Goal: Task Accomplishment & Management: Manage account settings

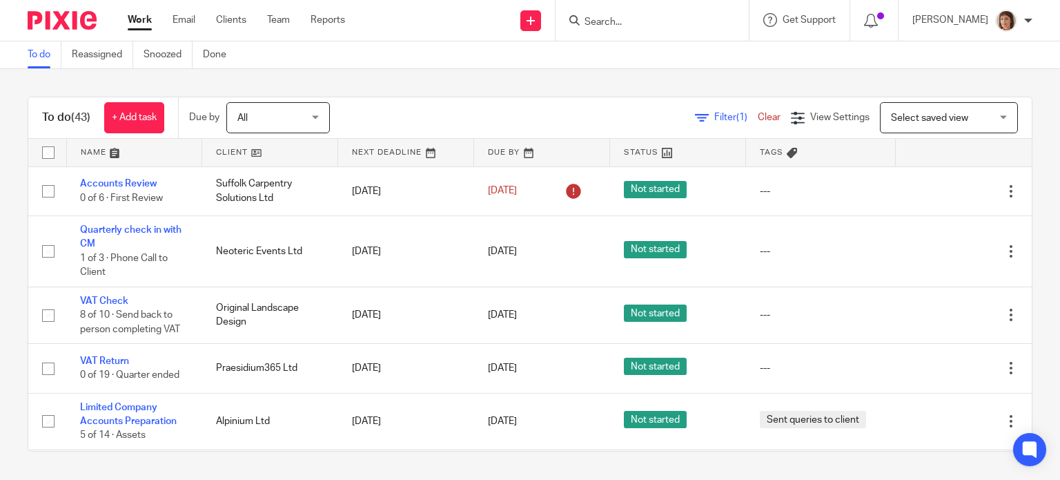
drag, startPoint x: 145, startPoint y: 186, endPoint x: 318, endPoint y: 139, distance: 179.4
click at [145, 186] on link "Accounts Review" at bounding box center [118, 184] width 77 height 10
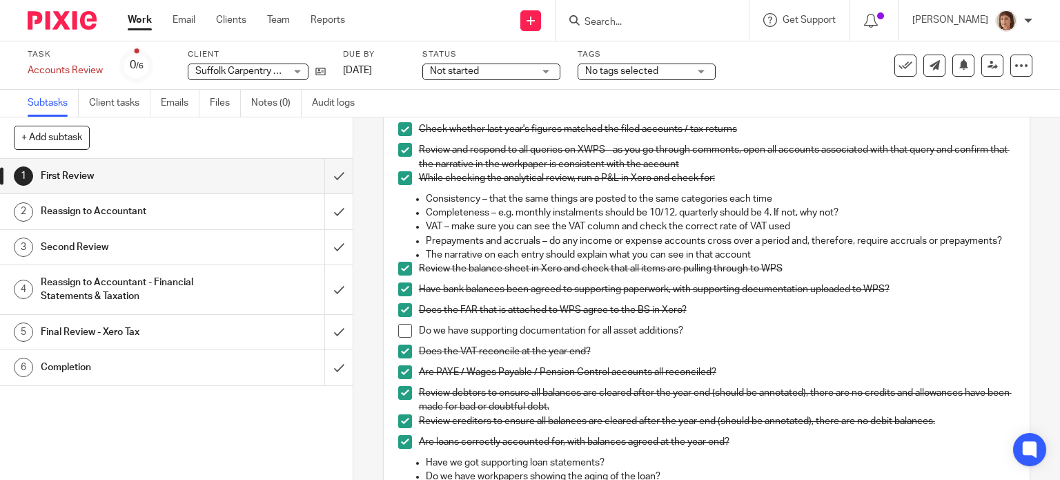
scroll to position [414, 0]
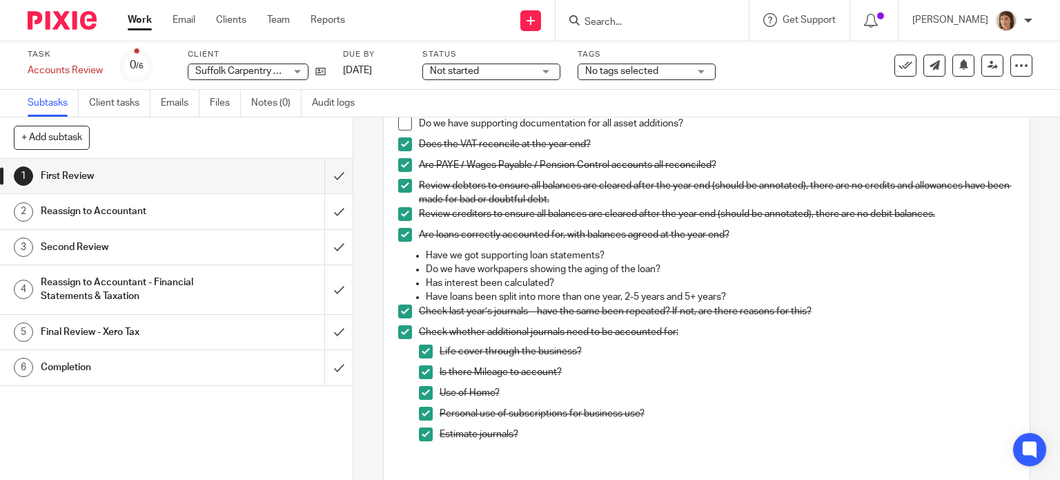
click at [401, 130] on span at bounding box center [405, 124] width 14 height 14
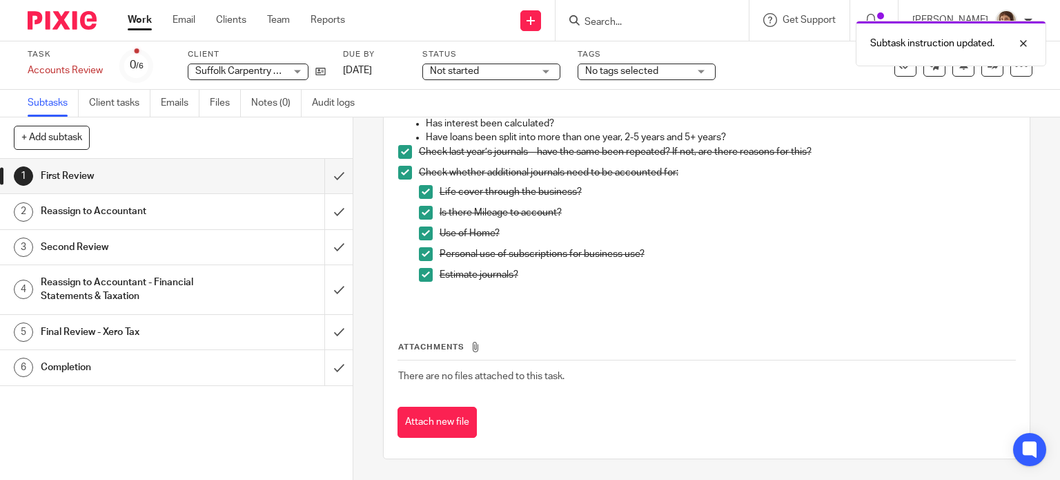
scroll to position [586, 0]
click at [323, 212] on input "submit" at bounding box center [176, 211] width 353 height 35
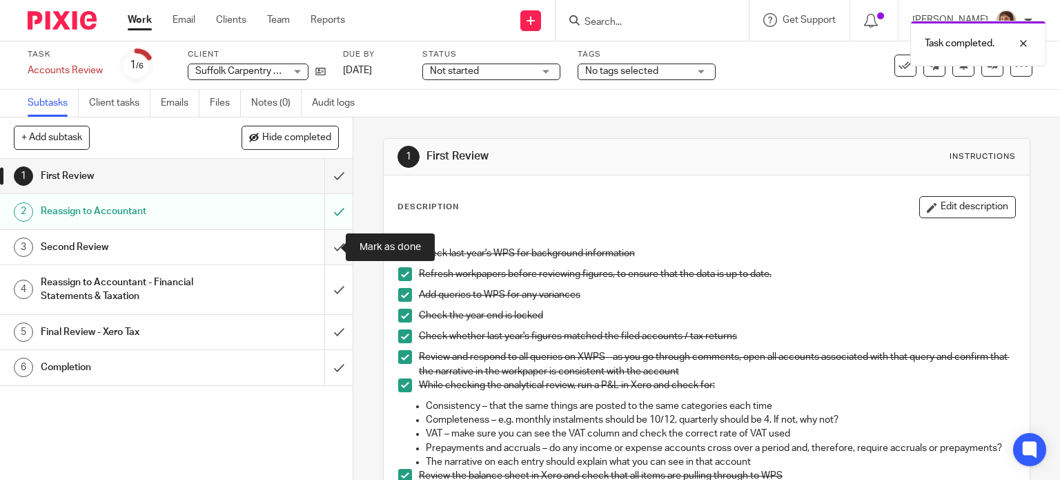
click at [326, 250] on input "submit" at bounding box center [176, 247] width 353 height 35
click at [95, 288] on h1 "Reassign to Accountant - Financial Statements & Taxation" at bounding box center [131, 289] width 180 height 35
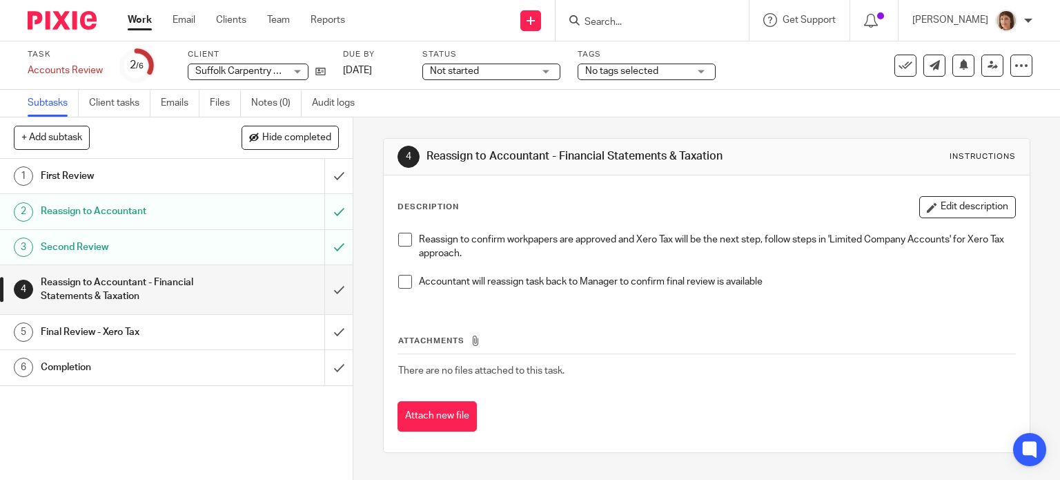
click at [402, 236] on span at bounding box center [405, 240] width 14 height 14
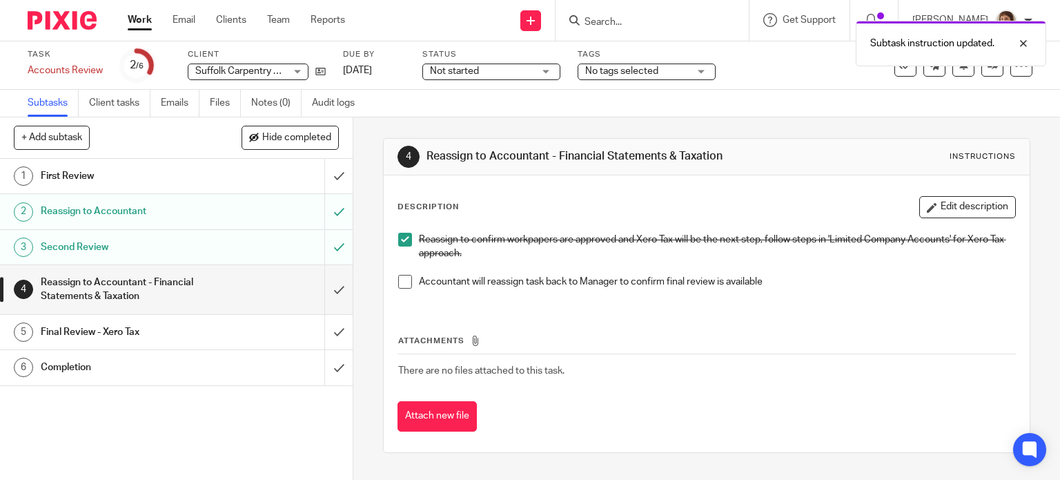
click at [400, 285] on span at bounding box center [405, 282] width 14 height 14
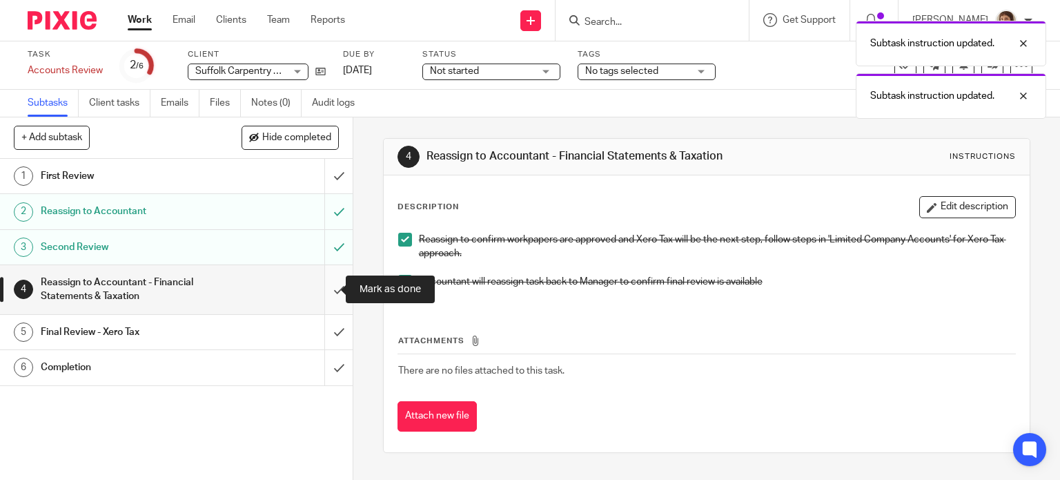
click at [320, 289] on input "submit" at bounding box center [176, 289] width 353 height 49
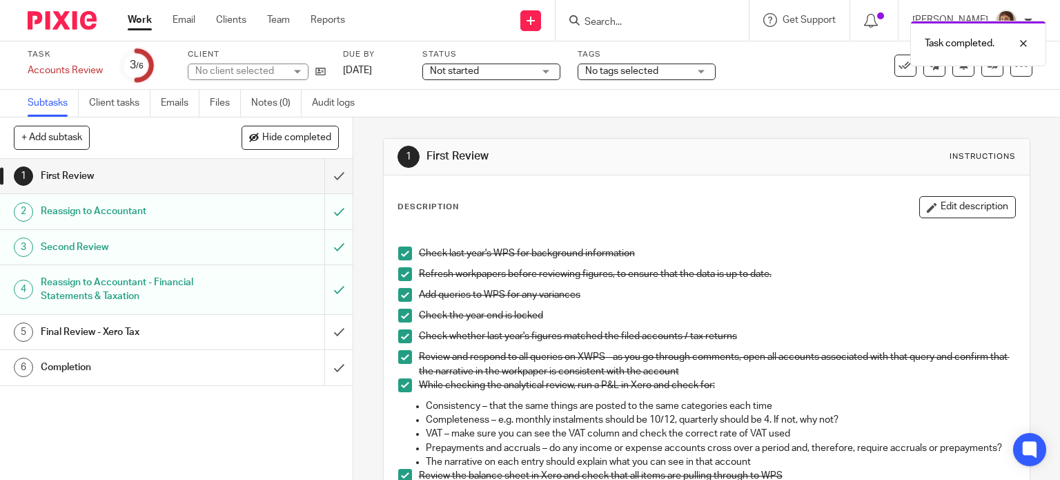
click at [77, 335] on h1 "Final Review - Xero Tax" at bounding box center [131, 332] width 180 height 21
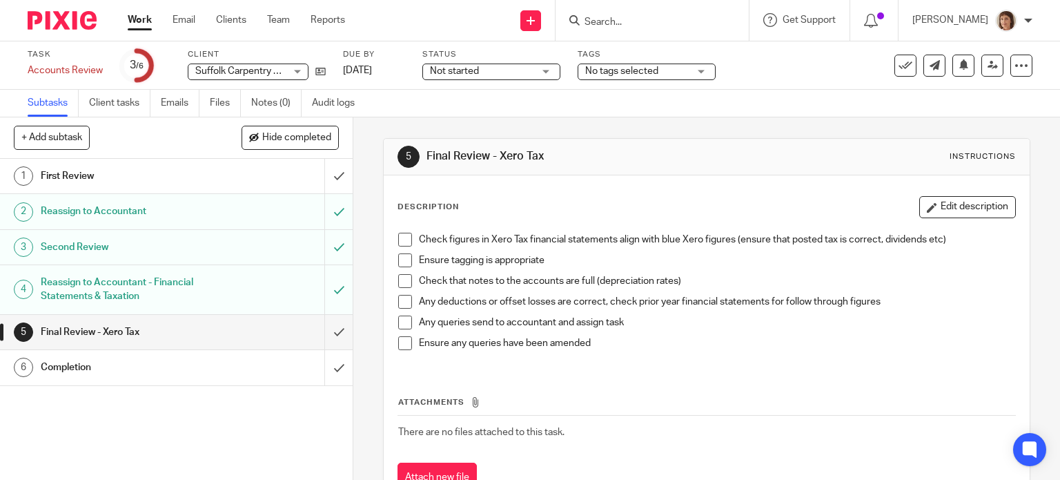
click at [398, 237] on span at bounding box center [405, 240] width 14 height 14
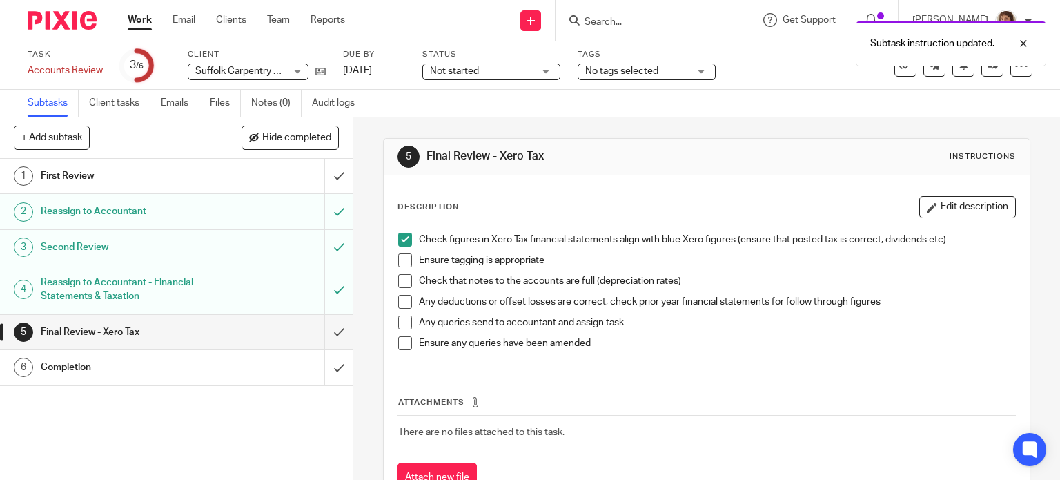
click at [398, 259] on span at bounding box center [405, 260] width 14 height 14
click at [403, 277] on span at bounding box center [405, 281] width 14 height 14
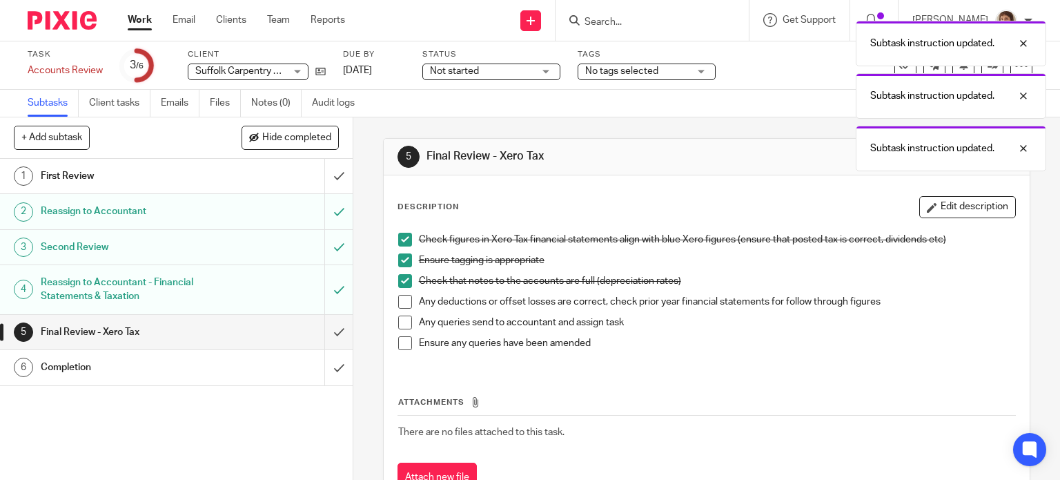
click at [398, 301] on span at bounding box center [405, 302] width 14 height 14
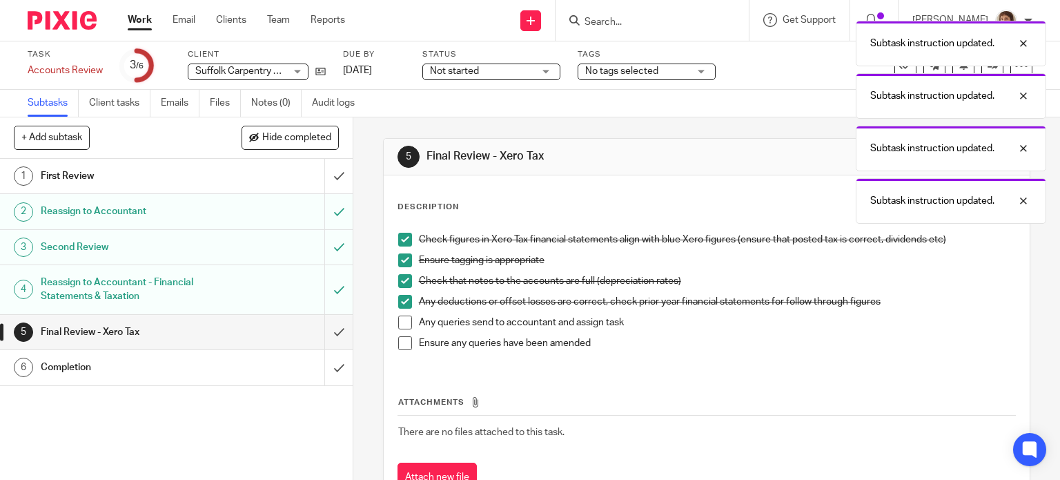
click at [400, 319] on span at bounding box center [405, 322] width 14 height 14
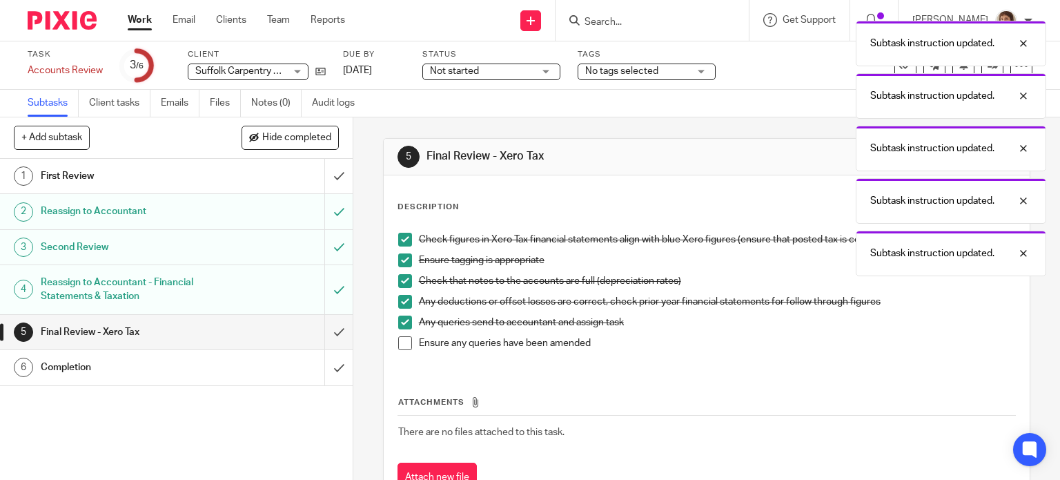
click at [398, 339] on span at bounding box center [405, 343] width 14 height 14
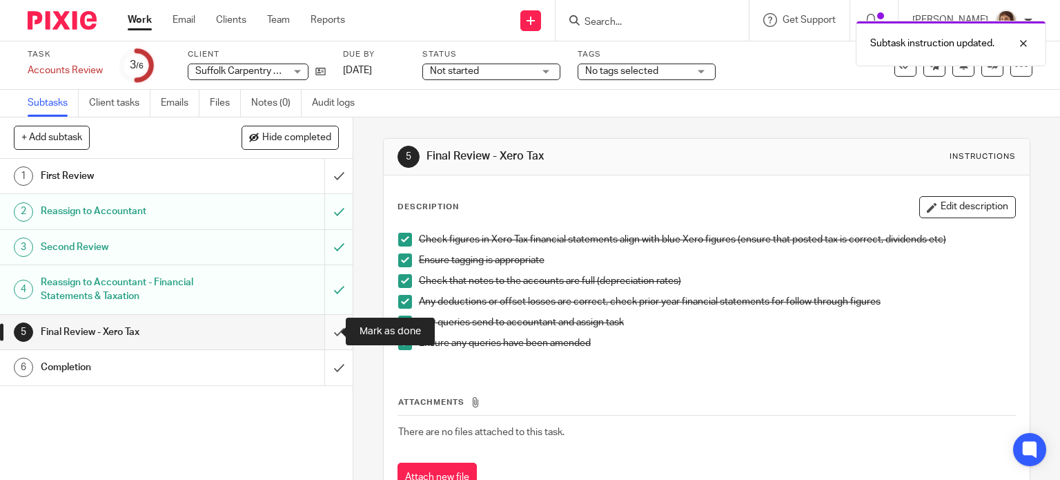
click at [323, 336] on input "submit" at bounding box center [176, 332] width 353 height 35
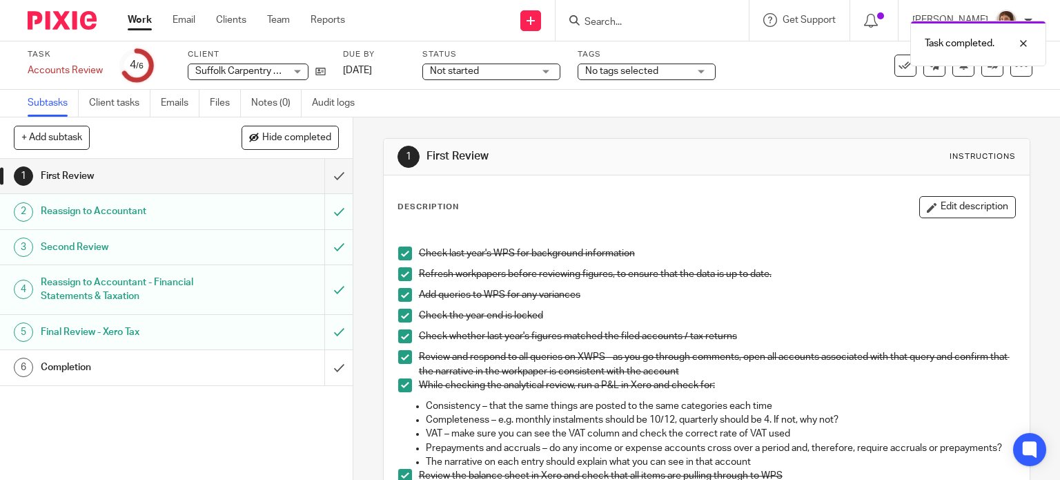
click at [66, 366] on h1 "Completion" at bounding box center [131, 367] width 180 height 21
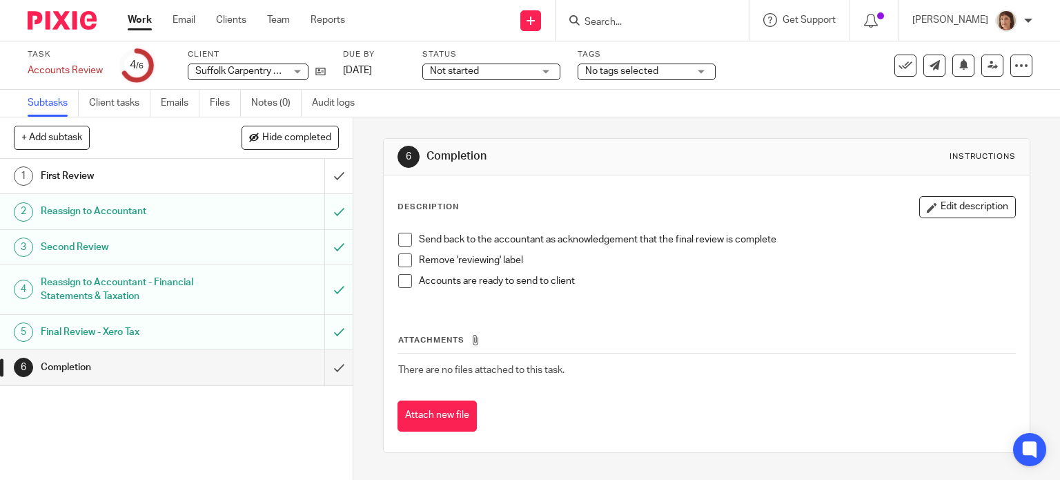
click at [402, 239] on span at bounding box center [405, 240] width 14 height 14
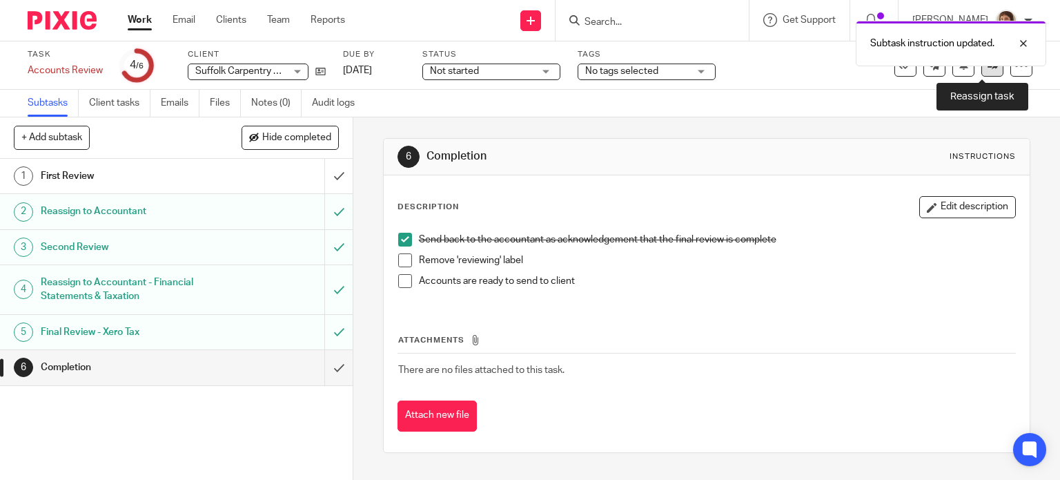
click at [987, 70] on icon at bounding box center [992, 65] width 10 height 10
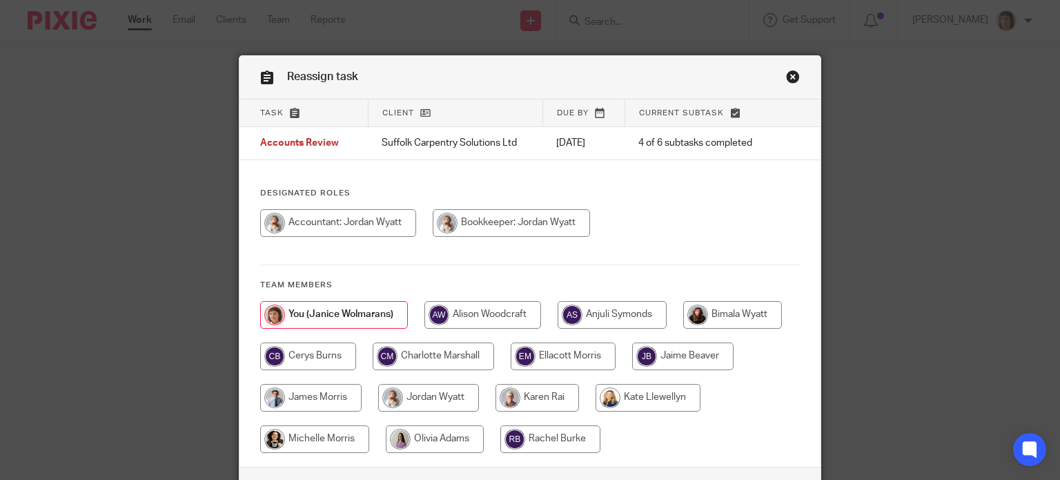
click at [366, 224] on input "radio" at bounding box center [338, 223] width 156 height 28
radio input "true"
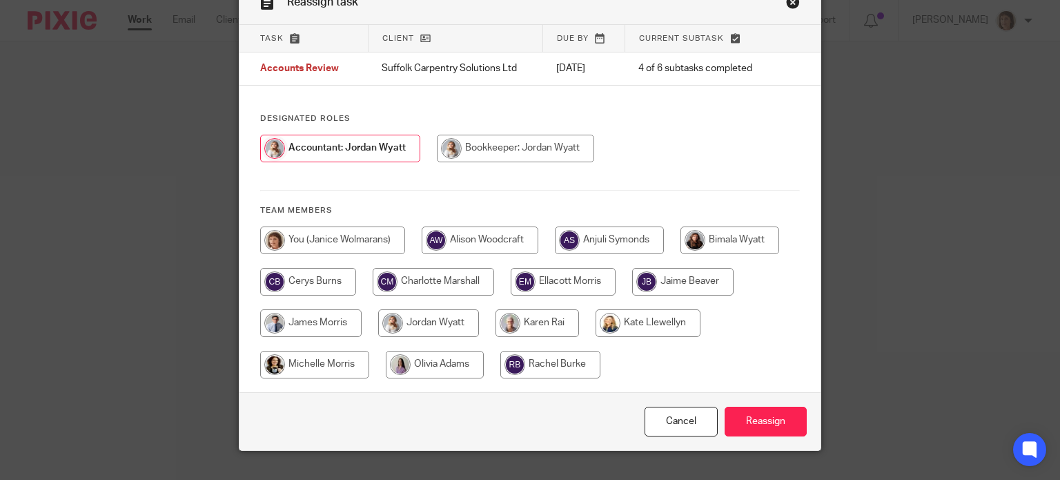
scroll to position [99, 0]
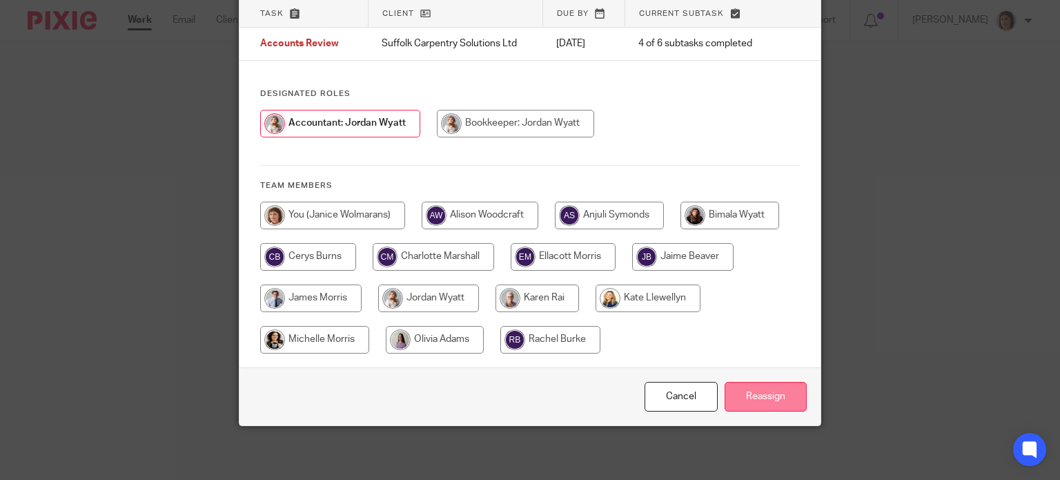
click at [769, 391] on input "Reassign" at bounding box center [766, 397] width 82 height 30
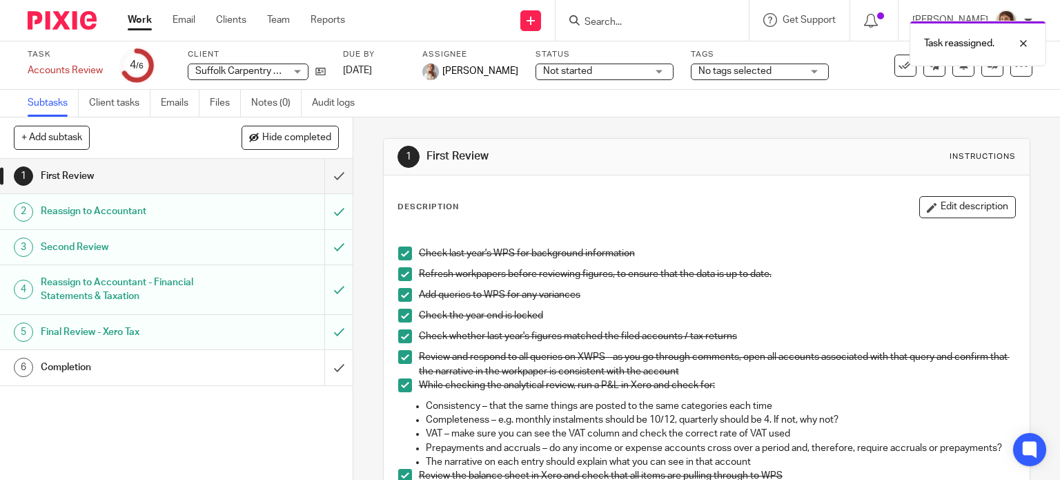
click at [141, 19] on link "Work" at bounding box center [140, 20] width 24 height 14
